Goal: Use online tool/utility: Utilize a website feature to perform a specific function

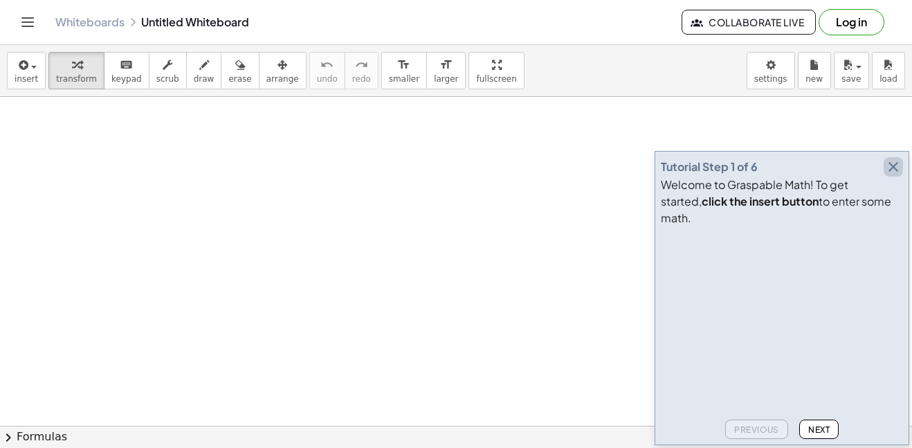
click at [895, 175] on icon "button" at bounding box center [893, 167] width 17 height 17
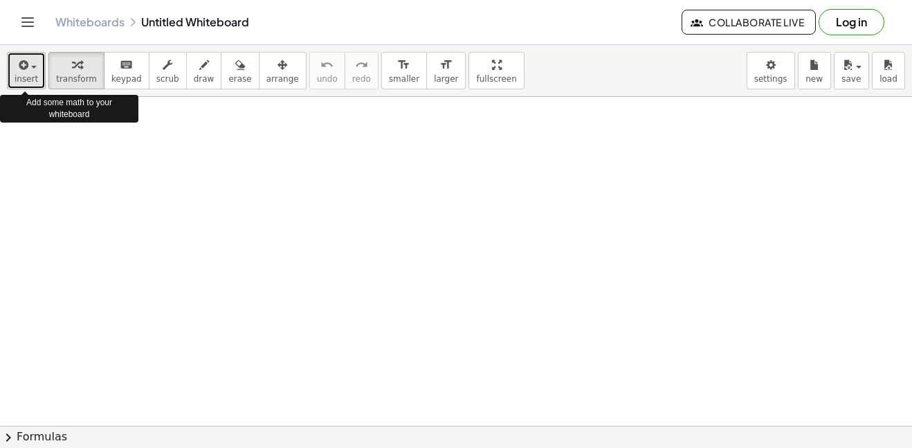
click at [32, 74] on span "insert" at bounding box center [27, 79] width 24 height 10
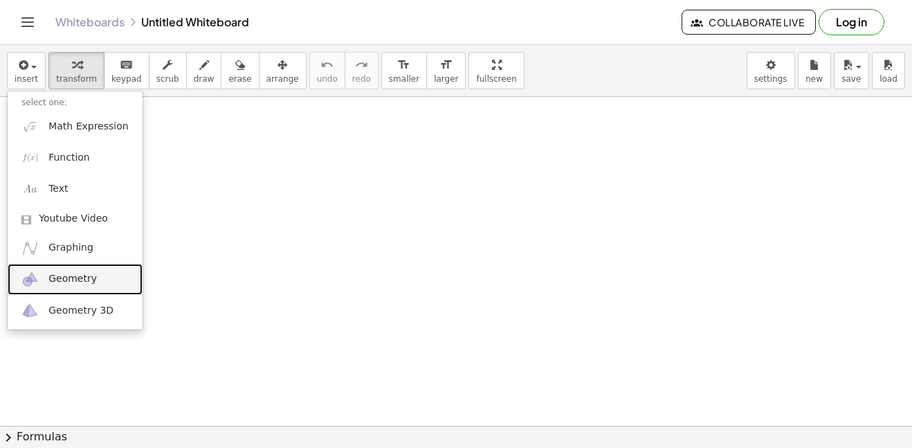
click at [56, 279] on span "Geometry" at bounding box center [72, 279] width 48 height 14
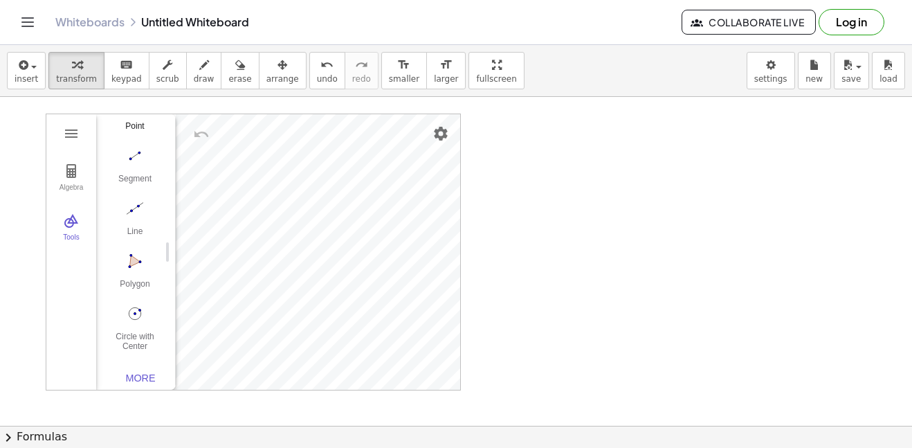
scroll to position [136, 0]
click at [140, 257] on img "Polygon. Select all vertices, then first vertex again" at bounding box center [134, 250] width 55 height 22
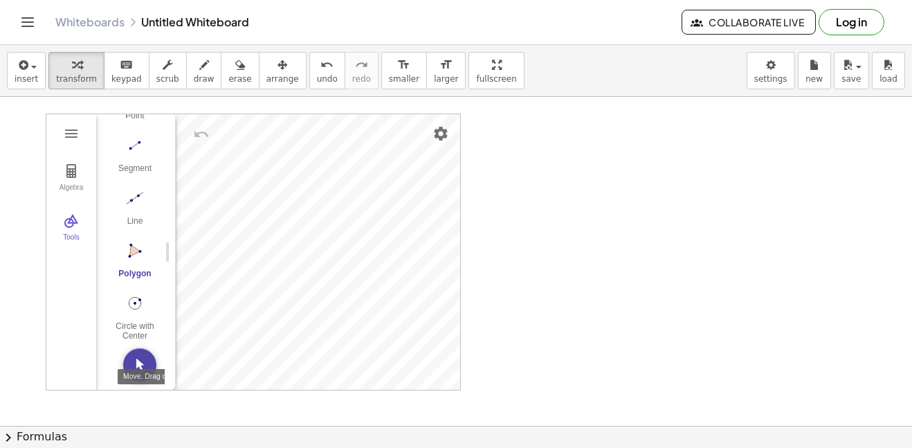
click at [143, 370] on button "Move. Drag or select object" at bounding box center [139, 364] width 33 height 33
click at [129, 249] on img "Polygon. Select all vertices, then first vertex again" at bounding box center [134, 250] width 55 height 22
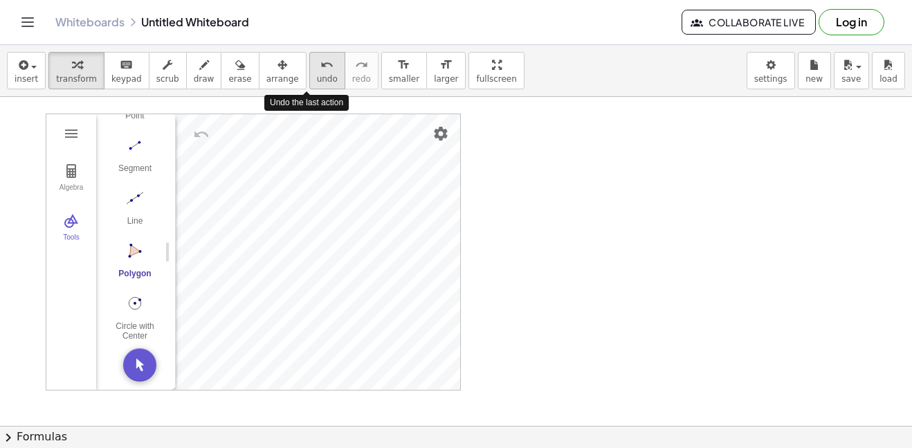
click at [317, 75] on span "undo" at bounding box center [327, 79] width 21 height 10
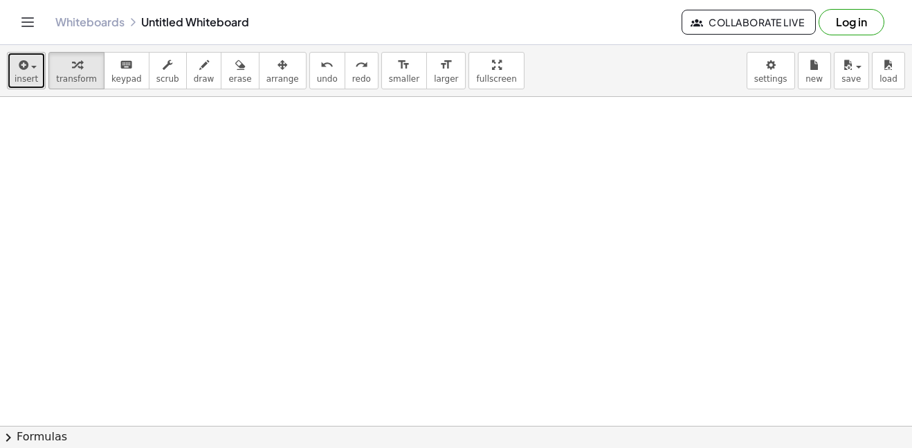
click at [20, 74] on span "insert" at bounding box center [27, 79] width 24 height 10
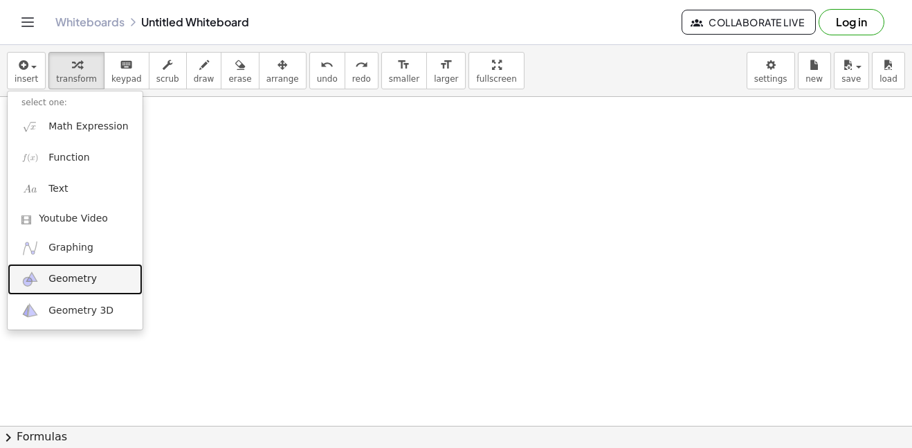
click at [82, 273] on span "Geometry" at bounding box center [72, 279] width 48 height 14
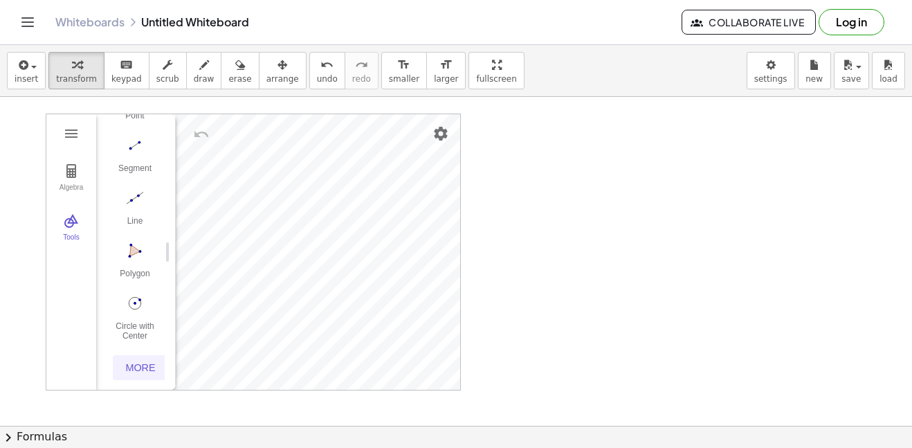
click at [143, 370] on div "More" at bounding box center [140, 367] width 44 height 11
click at [133, 368] on div "More" at bounding box center [140, 367] width 44 height 11
